Goal: Task Accomplishment & Management: Use online tool/utility

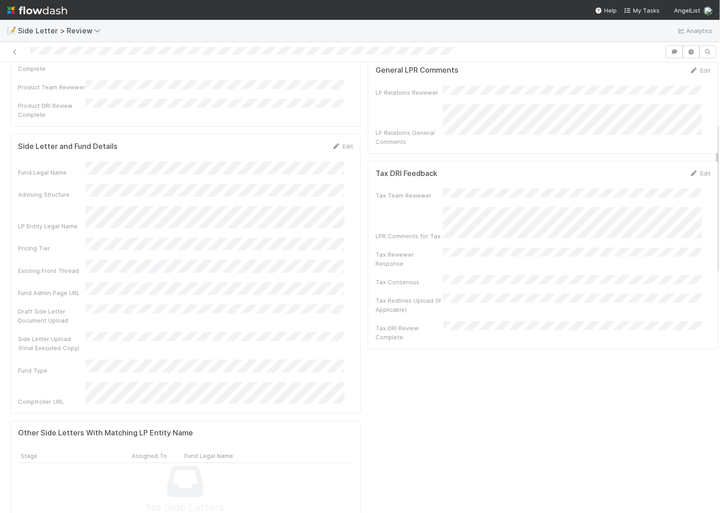
scroll to position [169, 0]
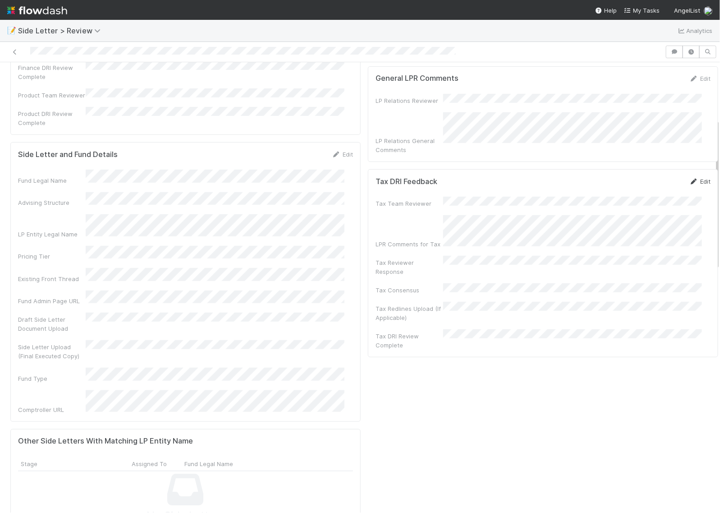
click at [690, 178] on link "Edit" at bounding box center [700, 181] width 21 height 7
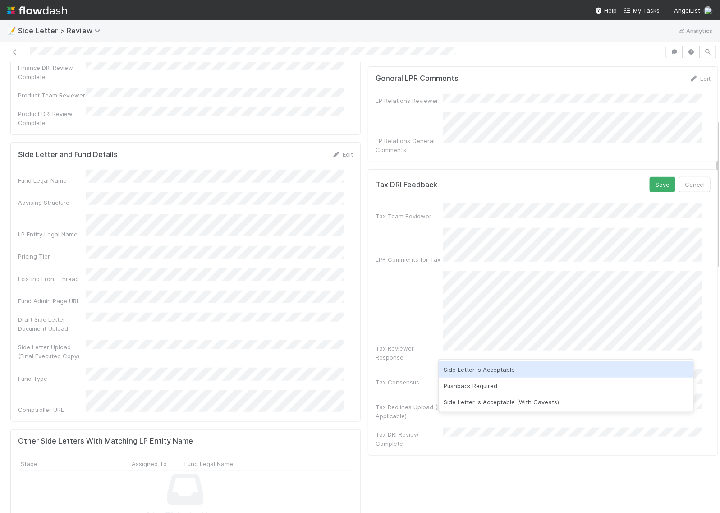
click at [485, 371] on div "Side Letter is Acceptable" at bounding box center [566, 369] width 255 height 16
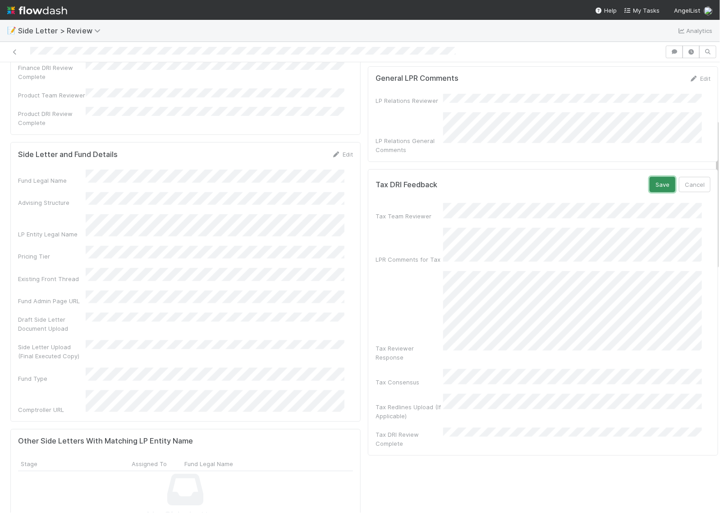
click at [650, 177] on button "Save" at bounding box center [663, 184] width 26 height 15
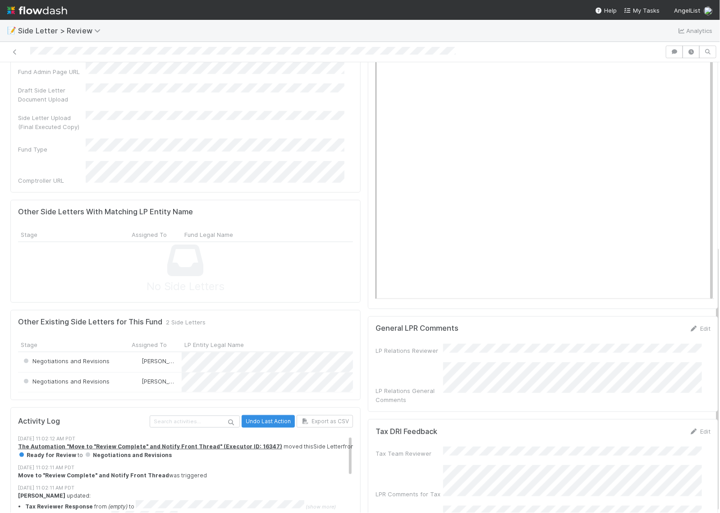
scroll to position [0, 0]
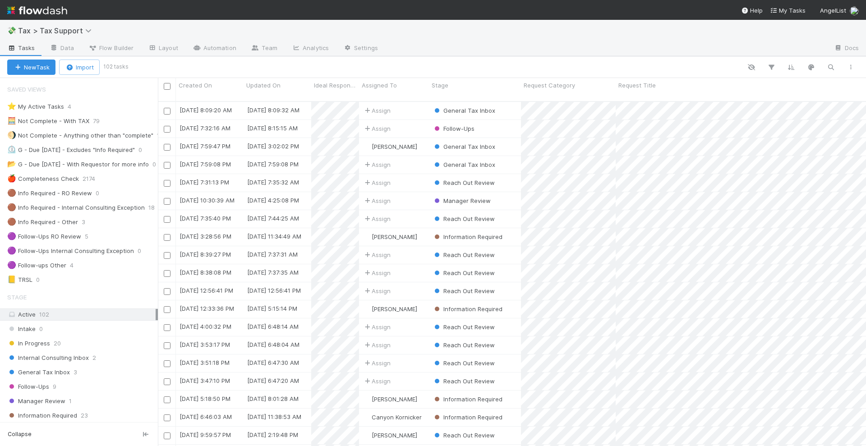
scroll to position [344, 700]
click at [56, 11] on img at bounding box center [37, 10] width 60 height 15
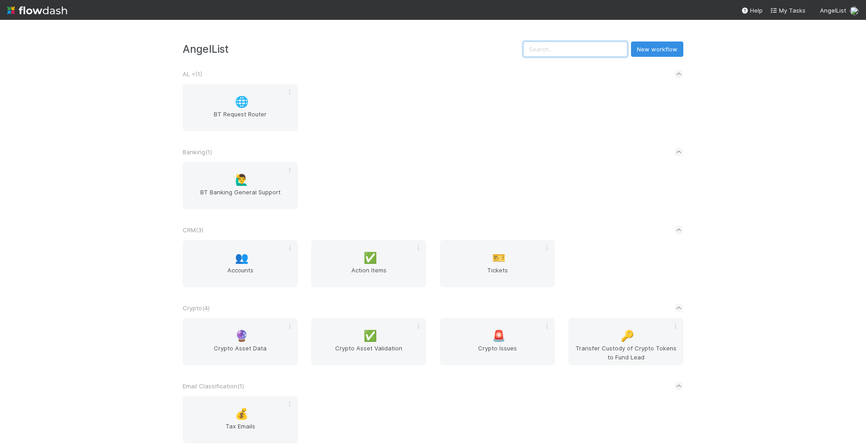
click at [579, 51] on input "text" at bounding box center [575, 48] width 104 height 15
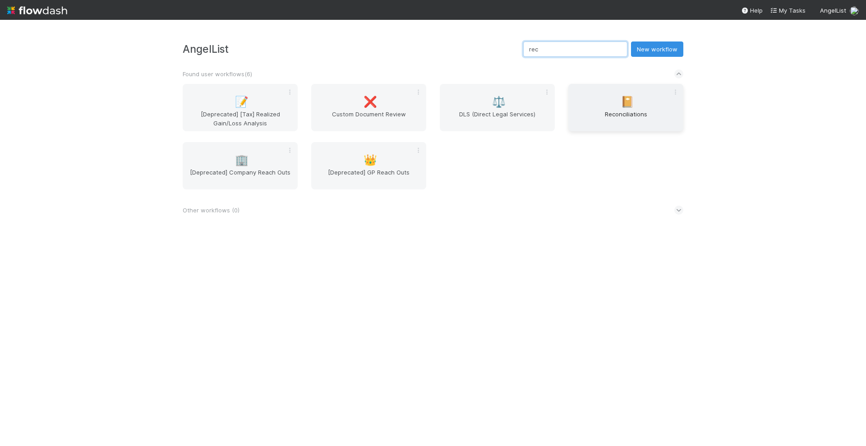
type input "rec"
click at [611, 97] on div "📔 Reconciliations" at bounding box center [625, 107] width 115 height 47
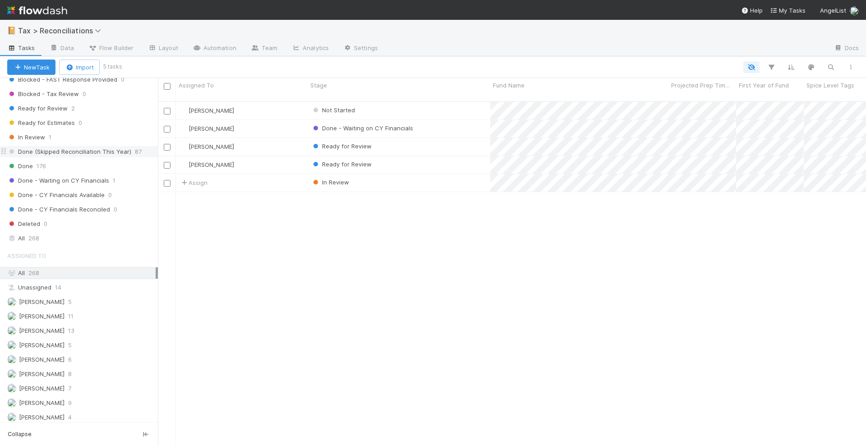
scroll to position [311, 0]
click at [48, 163] on div "Done 176" at bounding box center [82, 162] width 151 height 11
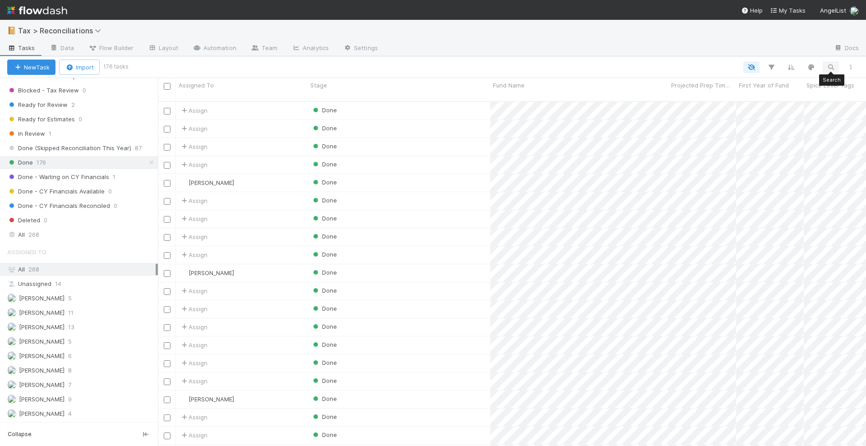
scroll to position [344, 700]
click at [832, 65] on icon "button" at bounding box center [830, 67] width 9 height 8
click at [758, 52] on input at bounding box center [784, 52] width 90 height 11
type input "2019"
click at [437, 391] on div "Done" at bounding box center [399, 400] width 183 height 18
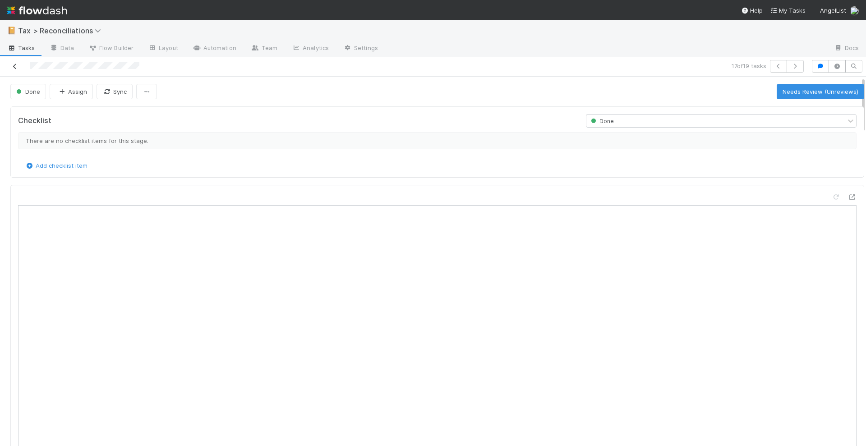
click at [15, 66] on icon at bounding box center [14, 67] width 9 height 6
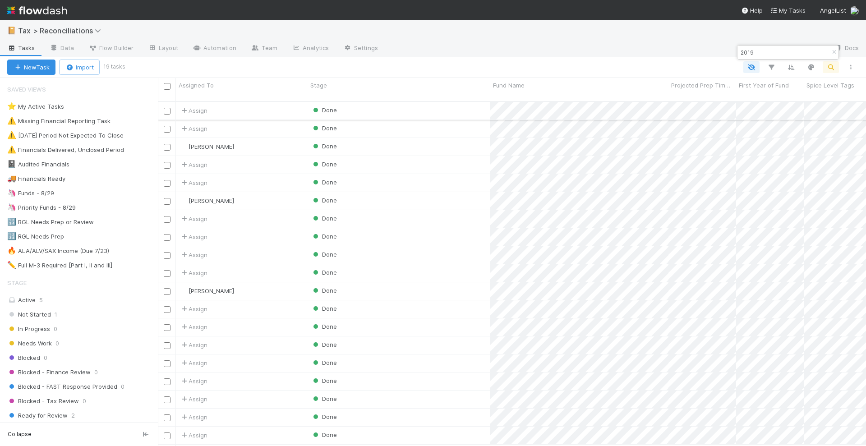
scroll to position [344, 700]
click at [757, 52] on input "2019" at bounding box center [784, 52] width 90 height 11
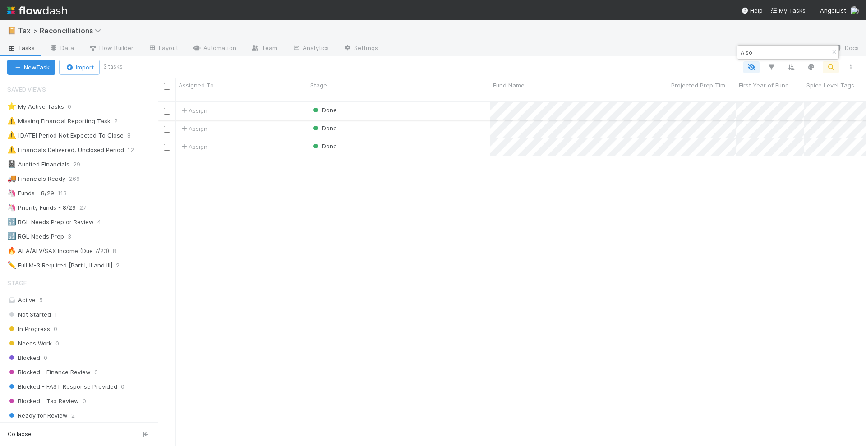
type input "Also"
click at [424, 105] on div "Done" at bounding box center [399, 111] width 183 height 18
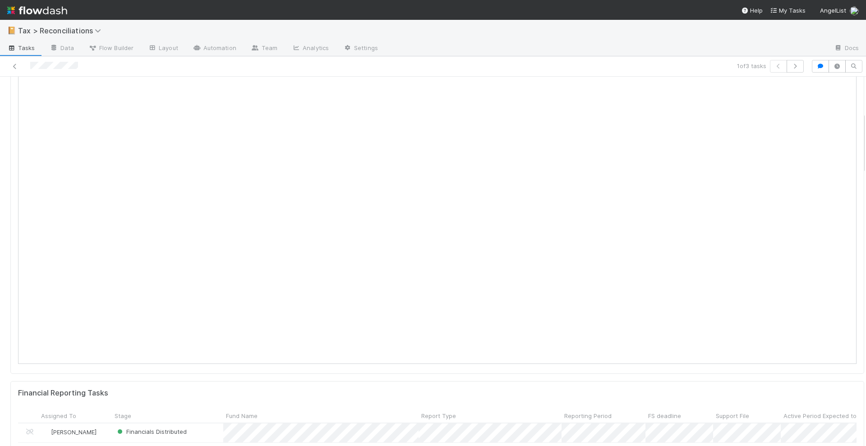
scroll to position [226, 0]
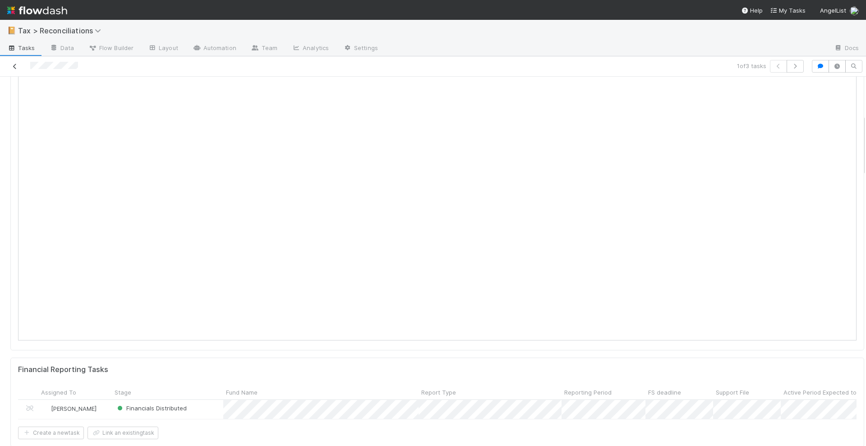
click at [14, 67] on icon at bounding box center [14, 67] width 9 height 6
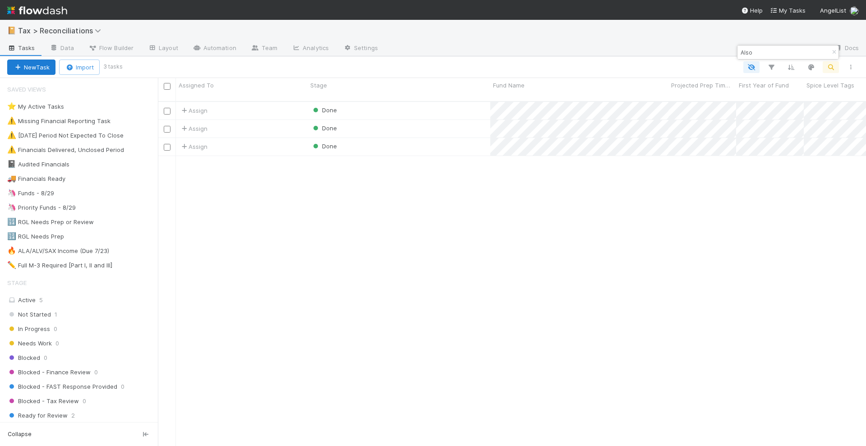
scroll to position [344, 700]
click at [758, 51] on input "Also" at bounding box center [784, 52] width 90 height 11
drag, startPoint x: 759, startPoint y: 51, endPoint x: 739, endPoint y: 51, distance: 20.3
click at [739, 51] on input "Also" at bounding box center [784, 52] width 90 height 11
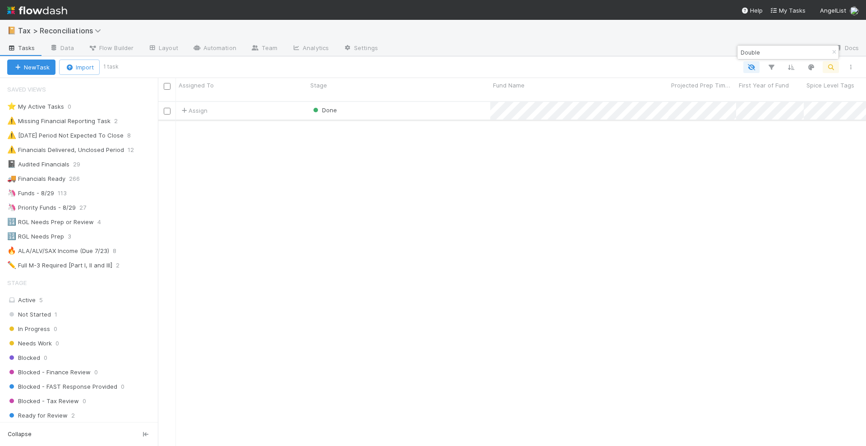
type input "Double"
click at [393, 103] on div "Done" at bounding box center [399, 111] width 183 height 18
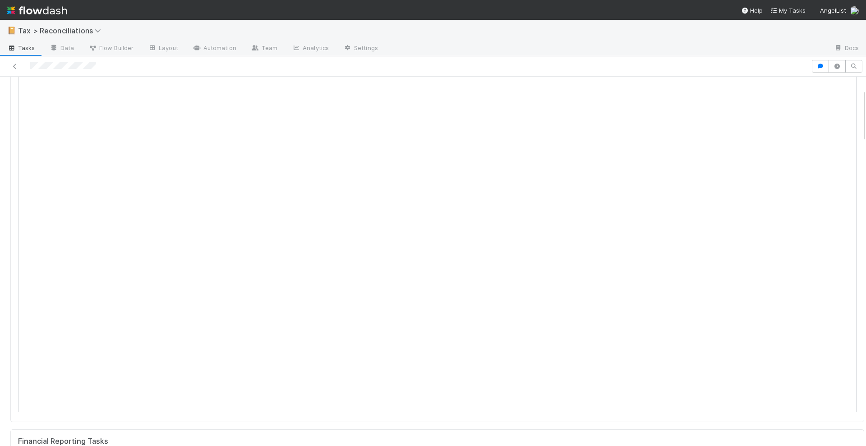
scroll to position [169, 0]
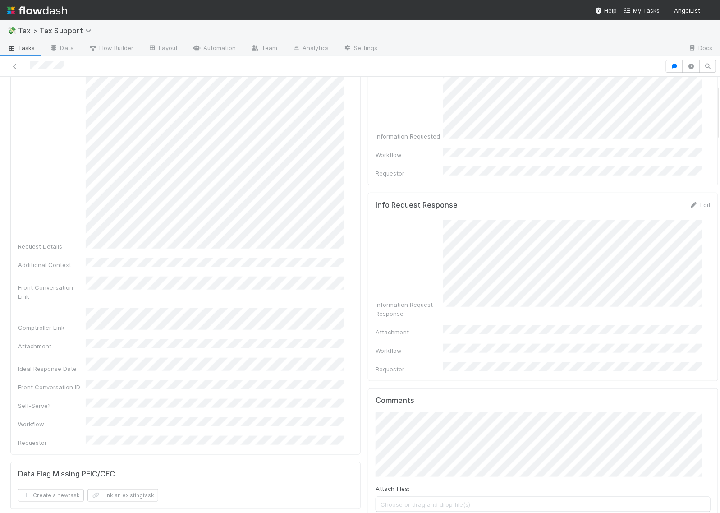
scroll to position [226, 0]
